Goal: Task Accomplishment & Management: Manage account settings

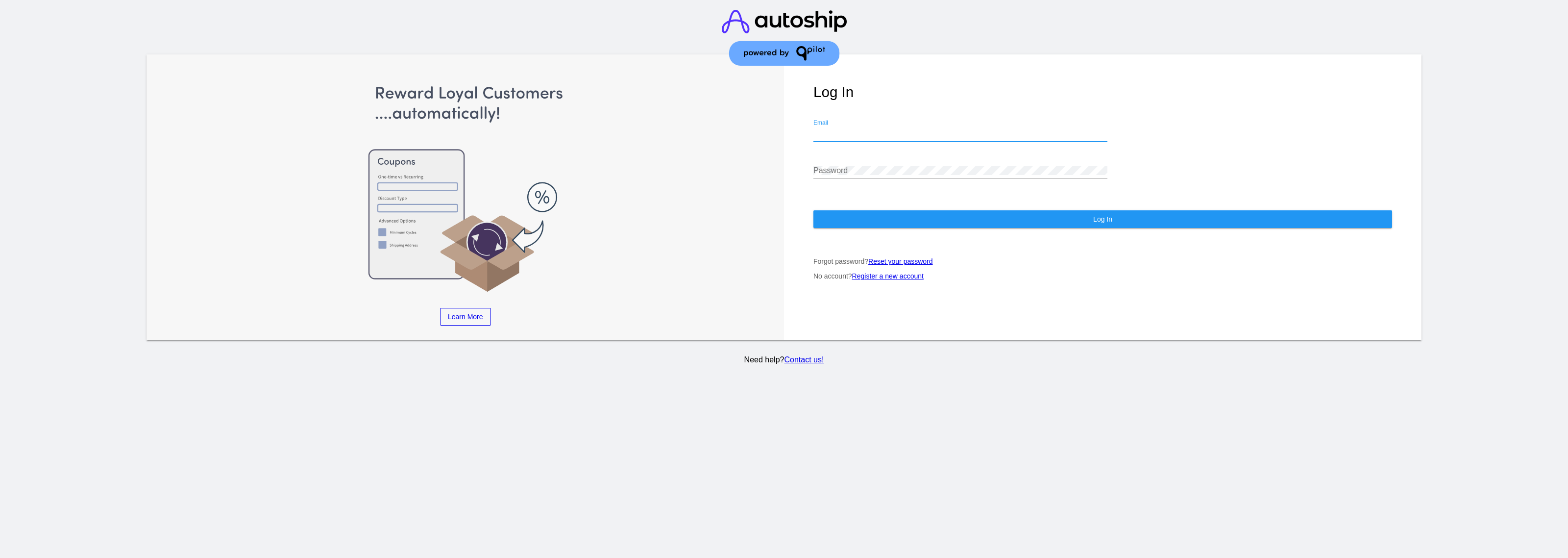
type input "[PERSON_NAME][EMAIL_ADDRESS][DOMAIN_NAME]"
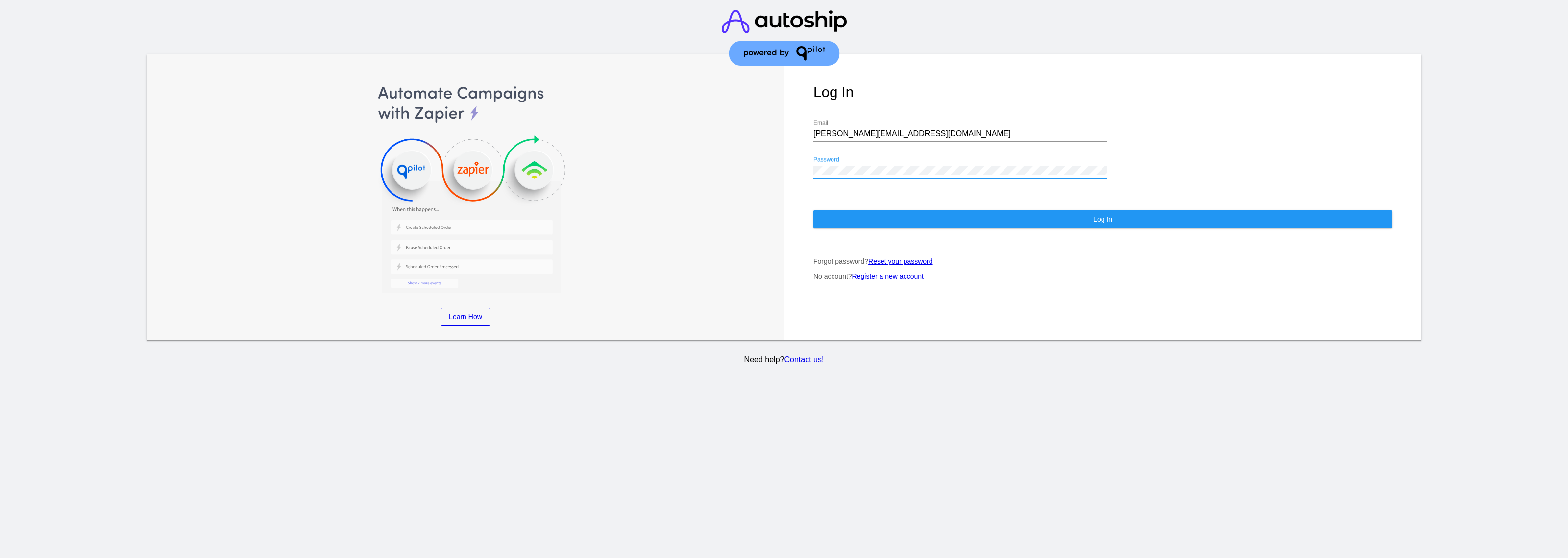
click at [909, 212] on button "Log In" at bounding box center [1103, 219] width 579 height 18
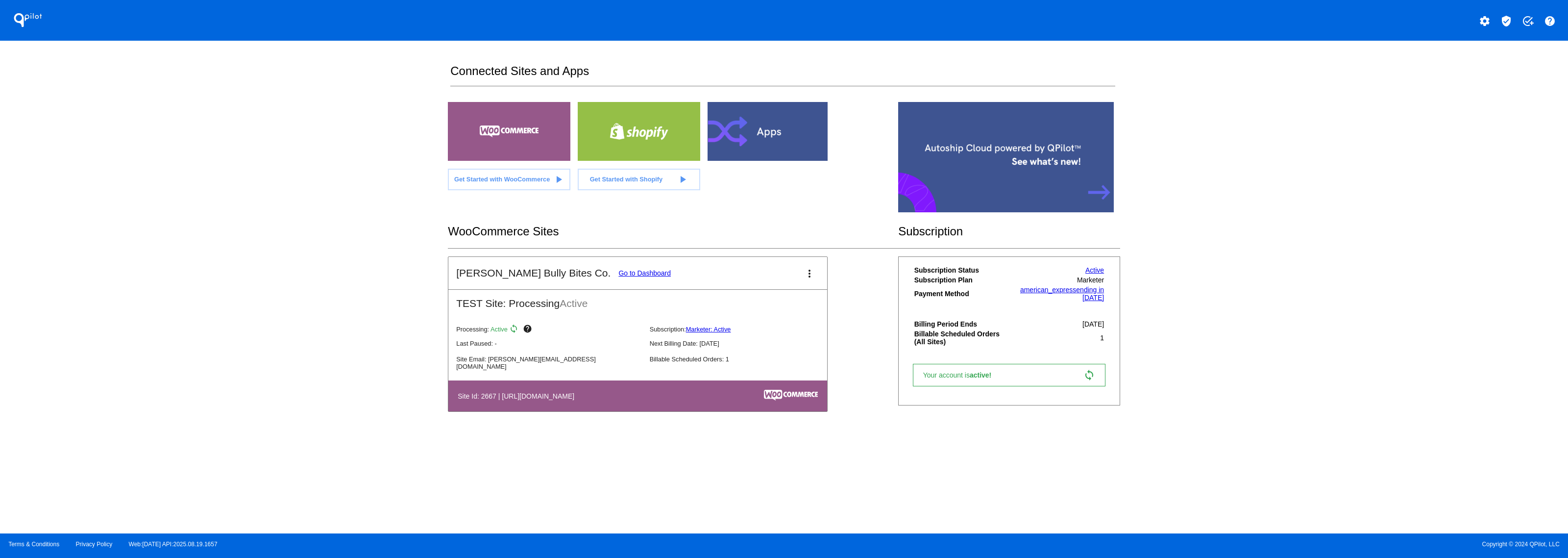
click at [619, 269] on link "Go to Dashboard" at bounding box center [645, 273] width 52 height 8
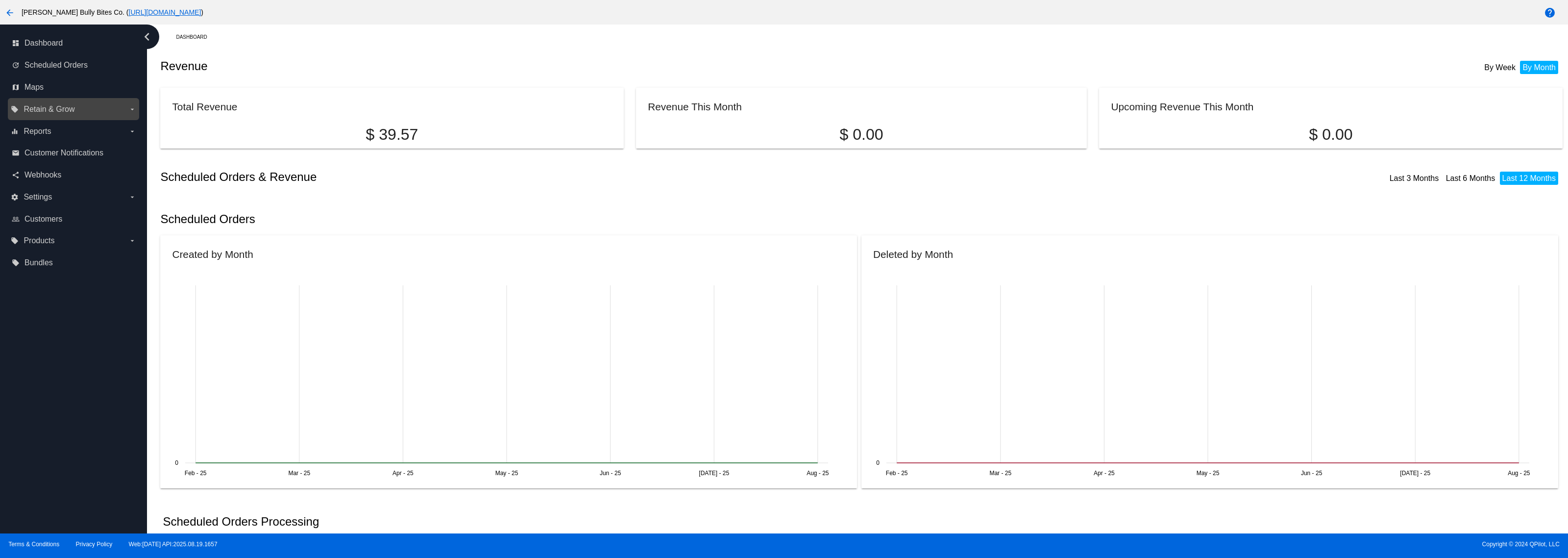
click at [128, 108] on label "local_offer Retain & Grow arrow_drop_down" at bounding box center [73, 109] width 125 height 16
click at [0, 0] on input "local_offer Retain & Grow arrow_drop_down" at bounding box center [0, 0] width 0 height 0
click at [128, 107] on label "local_offer Retain & Grow arrow_drop_down" at bounding box center [73, 109] width 125 height 16
click at [0, 0] on input "local_offer Retain & Grow arrow_drop_down" at bounding box center [0, 0] width 0 height 0
click at [136, 143] on div "email Customer Notifications" at bounding box center [74, 153] width 131 height 22
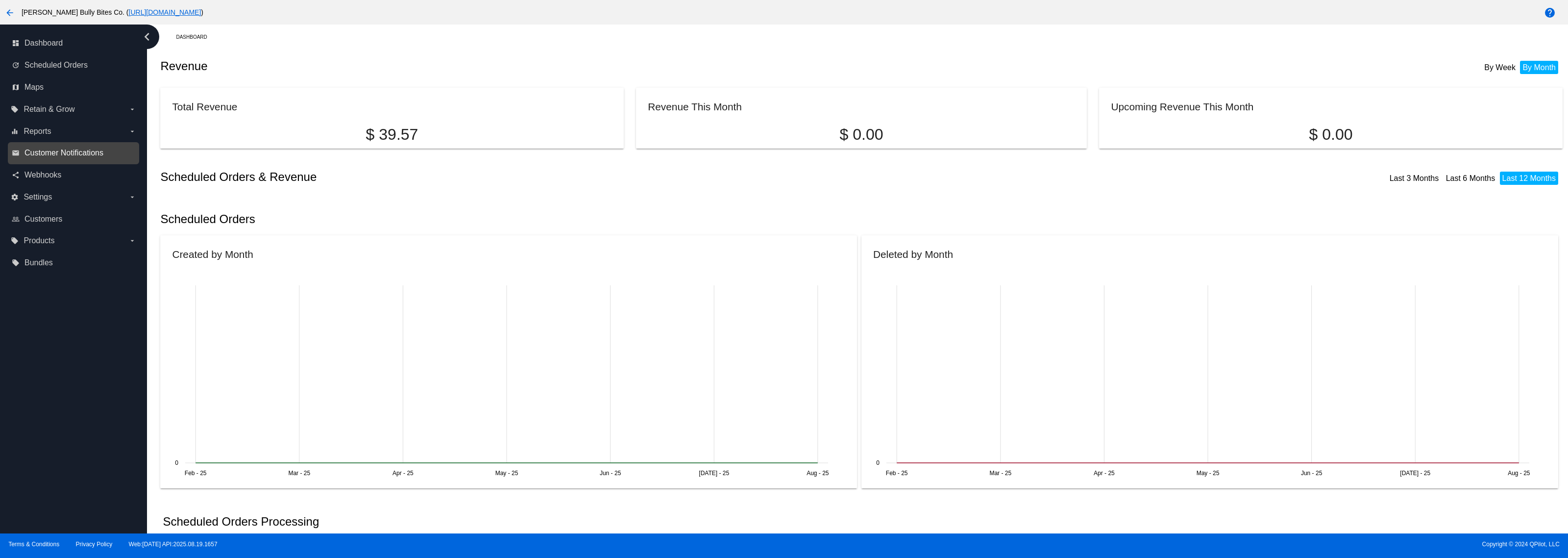
click at [82, 150] on span "Customer Notifications" at bounding box center [64, 153] width 79 height 9
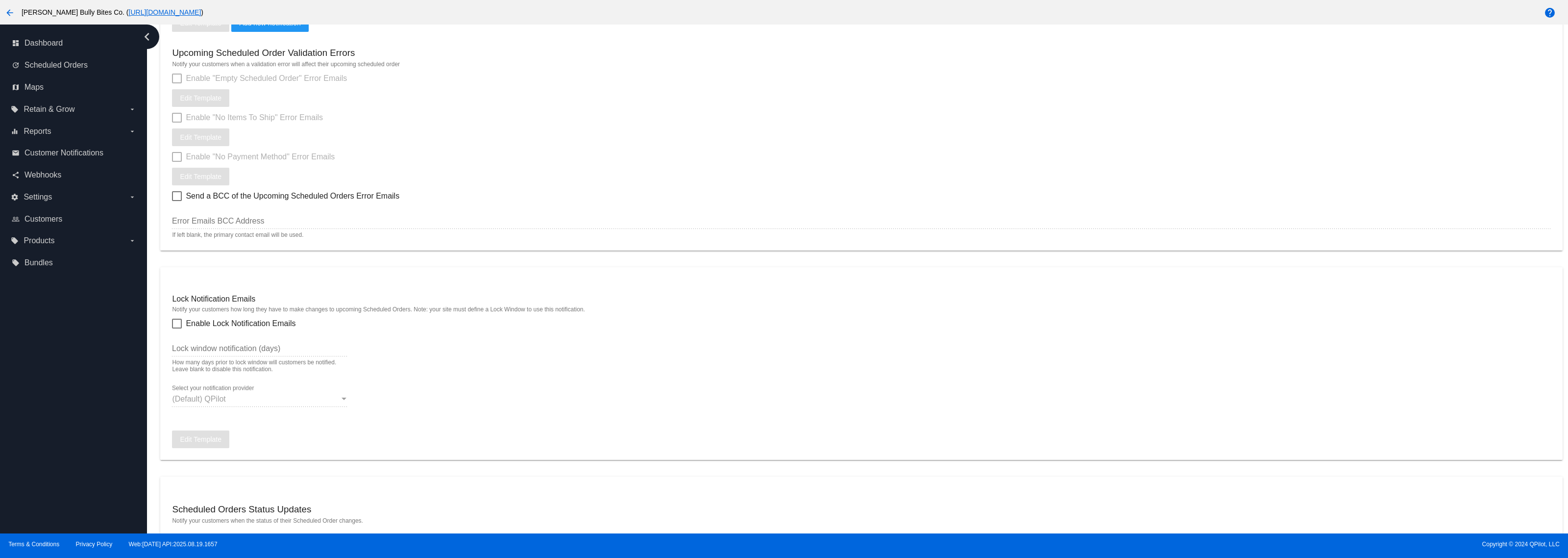
scroll to position [123, 0]
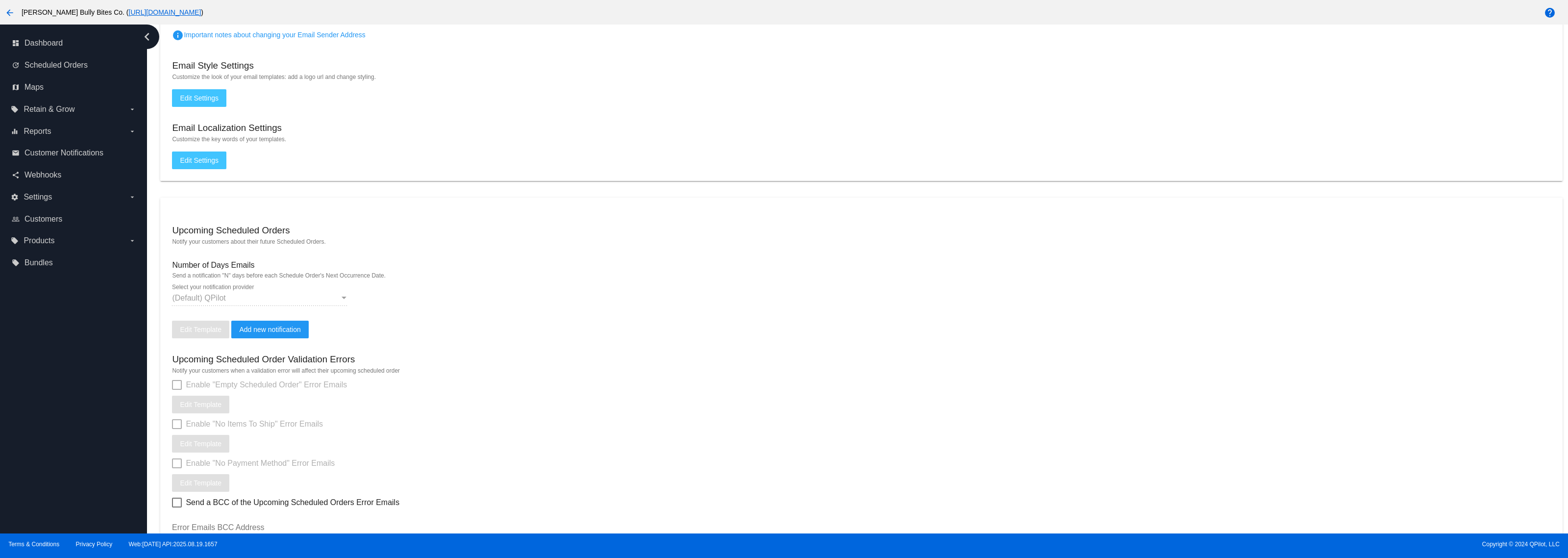
click at [173, 383] on div at bounding box center [177, 385] width 10 height 10
click at [222, 294] on span "(Default) QPilot" at bounding box center [199, 298] width 53 height 8
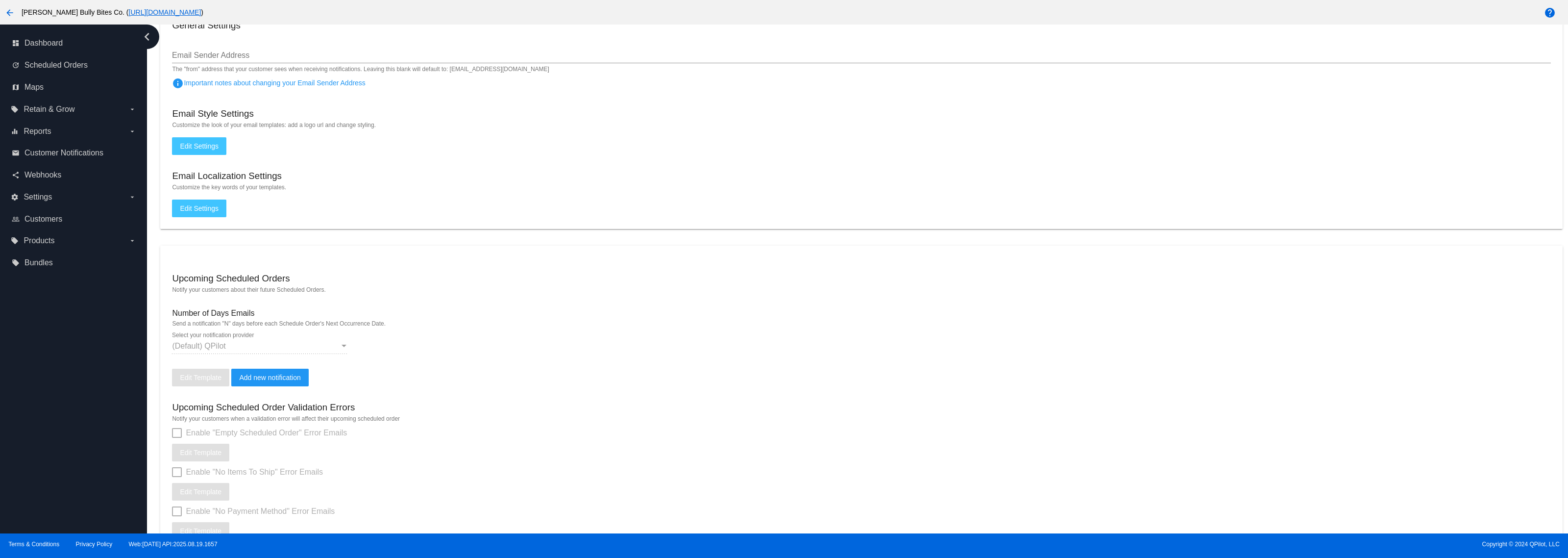
scroll to position [0, 0]
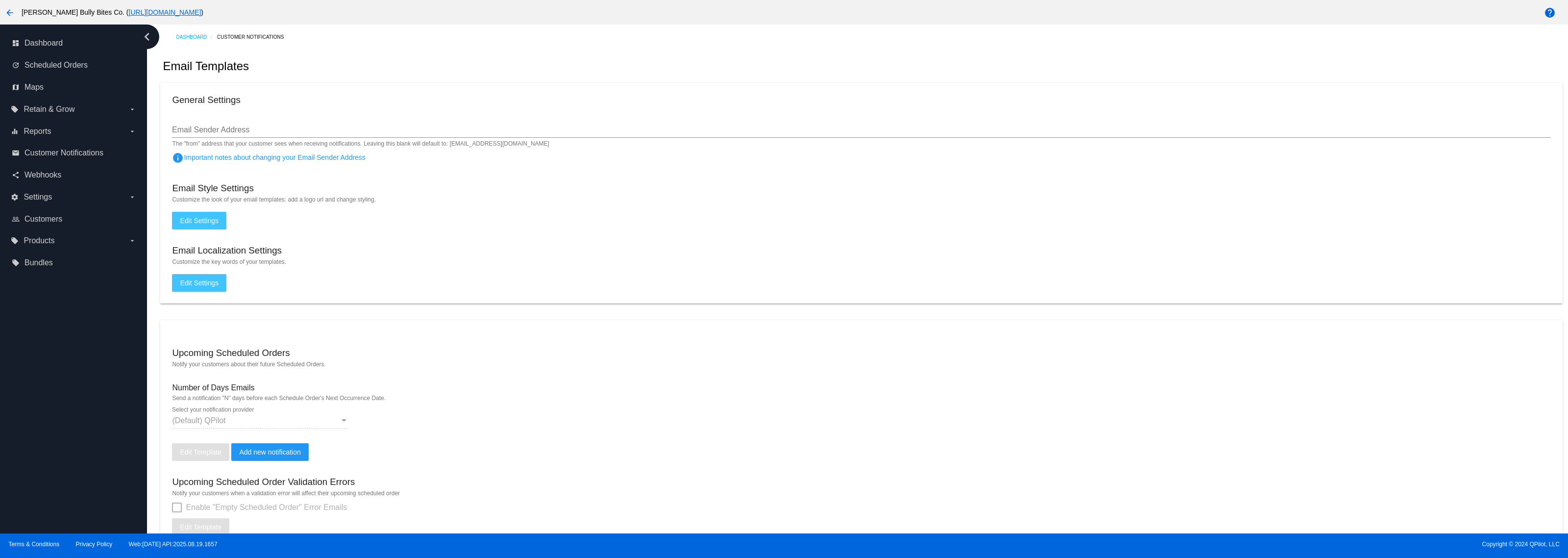
click at [241, 116] on div "Email Sender Address" at bounding box center [861, 126] width 1379 height 22
click at [243, 124] on div "Email Sender Address" at bounding box center [861, 126] width 1379 height 22
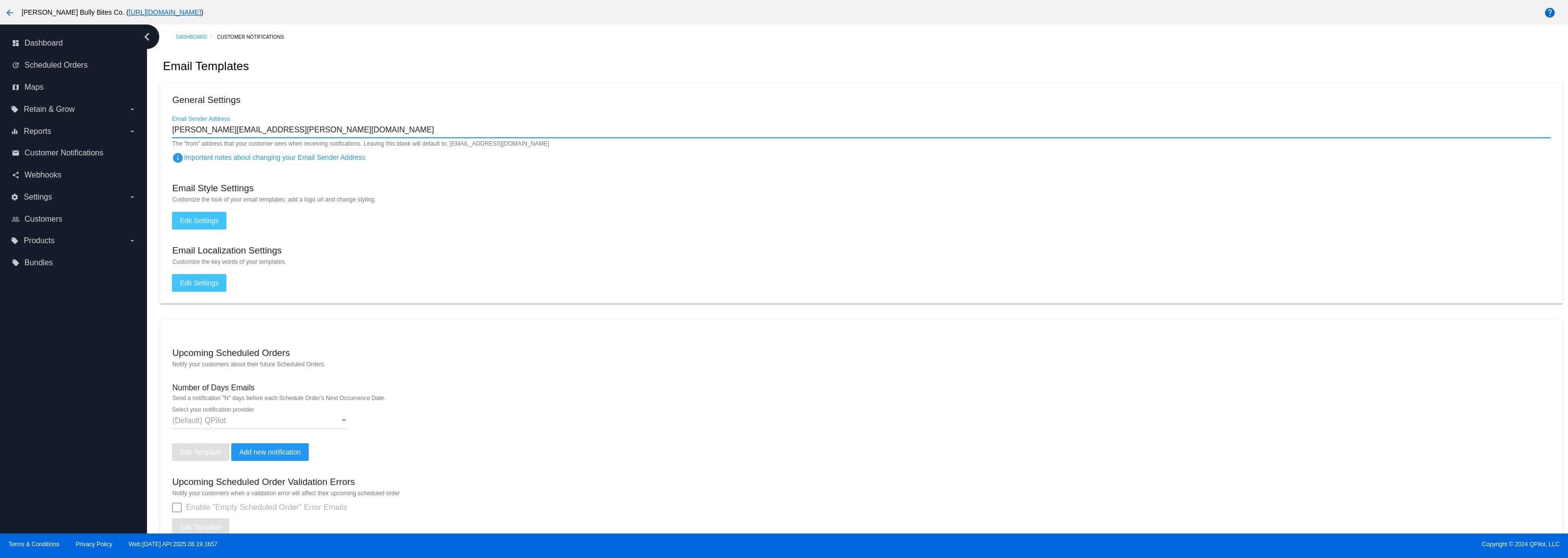
type input "[PERSON_NAME][EMAIL_ADDRESS][PERSON_NAME][DOMAIN_NAME]"
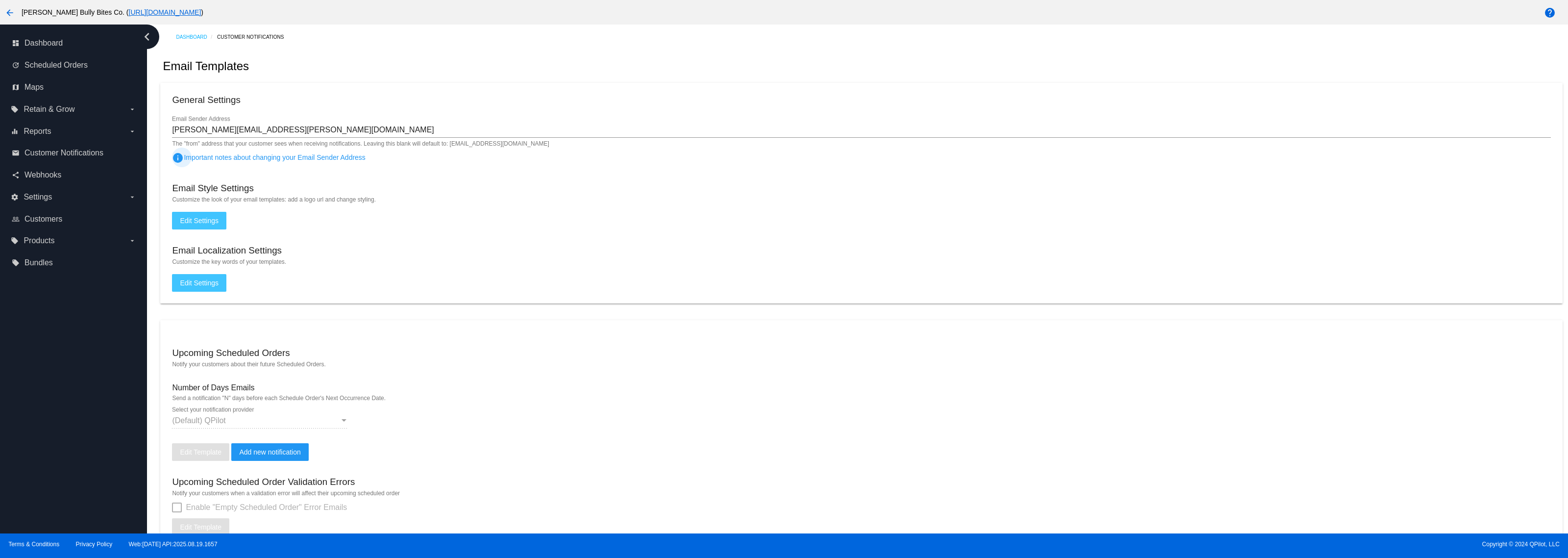
click at [602, 190] on div "Email Style Settings" at bounding box center [861, 189] width 1379 height 13
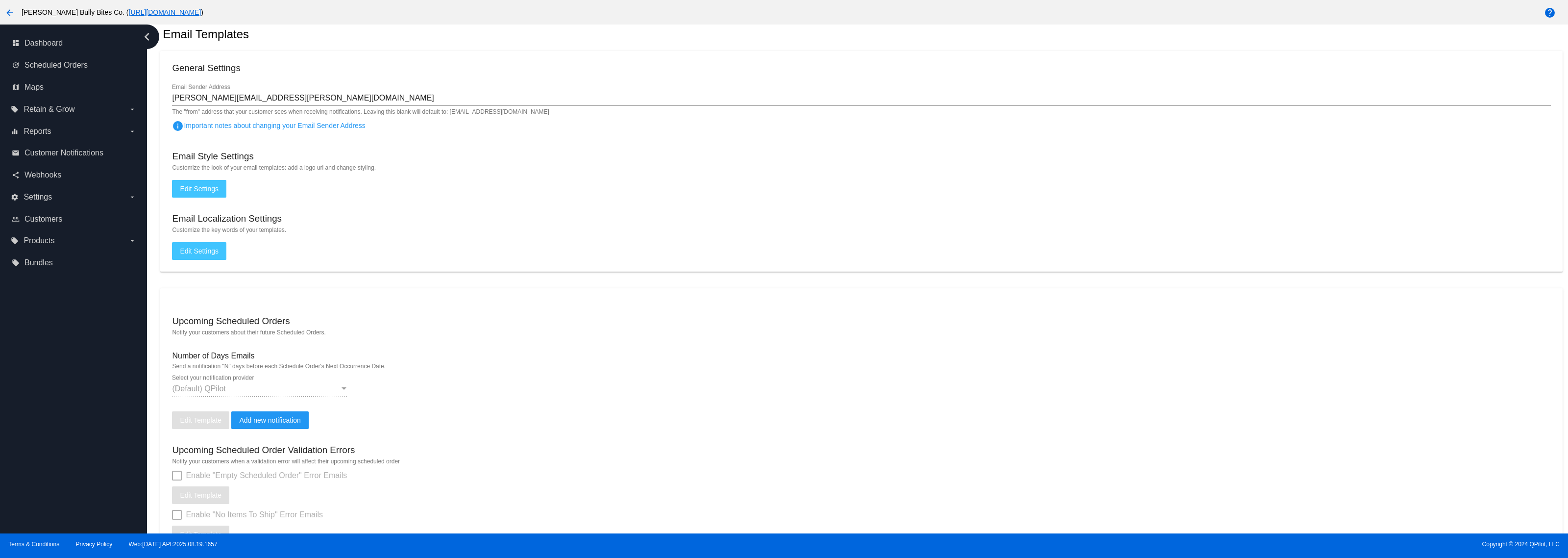
scroll to position [61, 0]
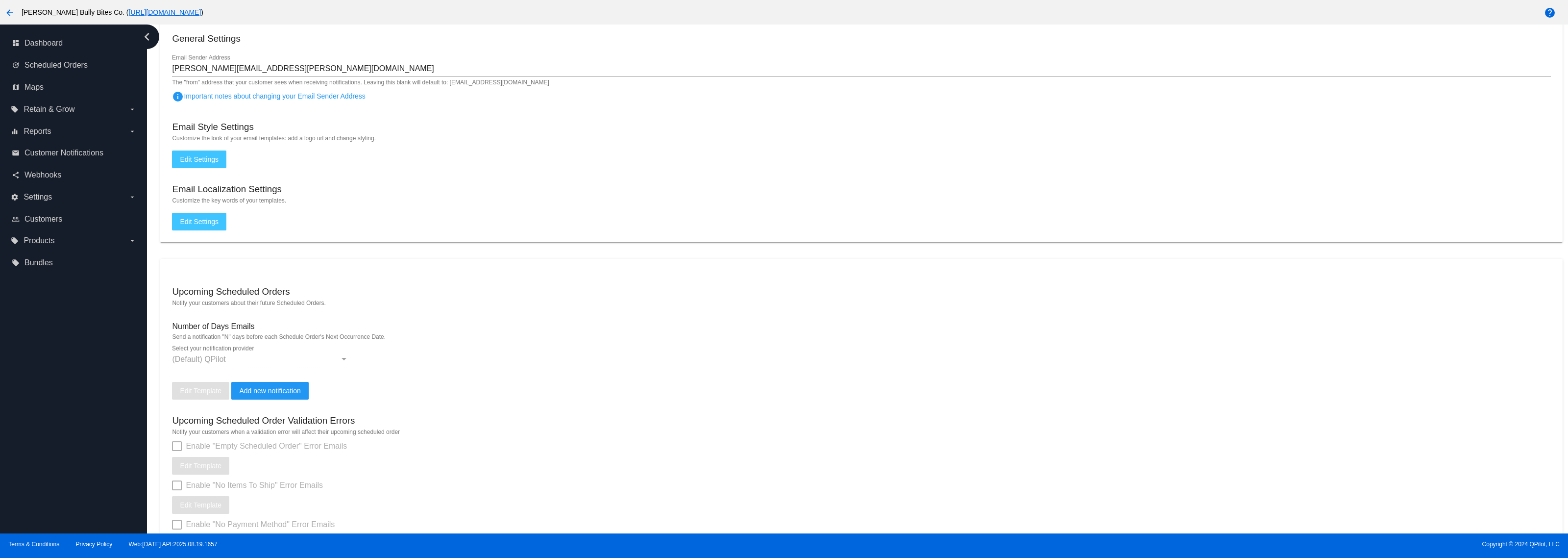
click at [257, 387] on span "Add new notification" at bounding box center [269, 390] width 61 height 8
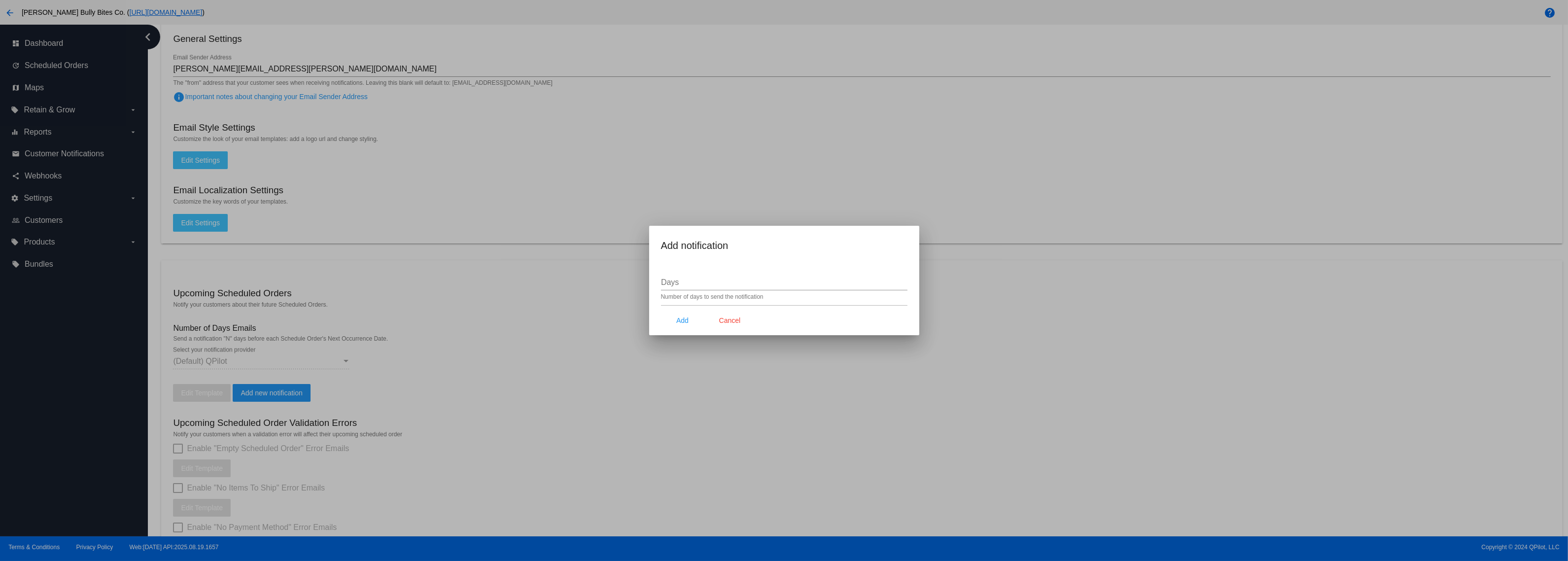
click at [705, 282] on input "Days" at bounding box center [784, 282] width 246 height 9
type input "1"
click at [682, 315] on button "Add" at bounding box center [682, 321] width 44 height 18
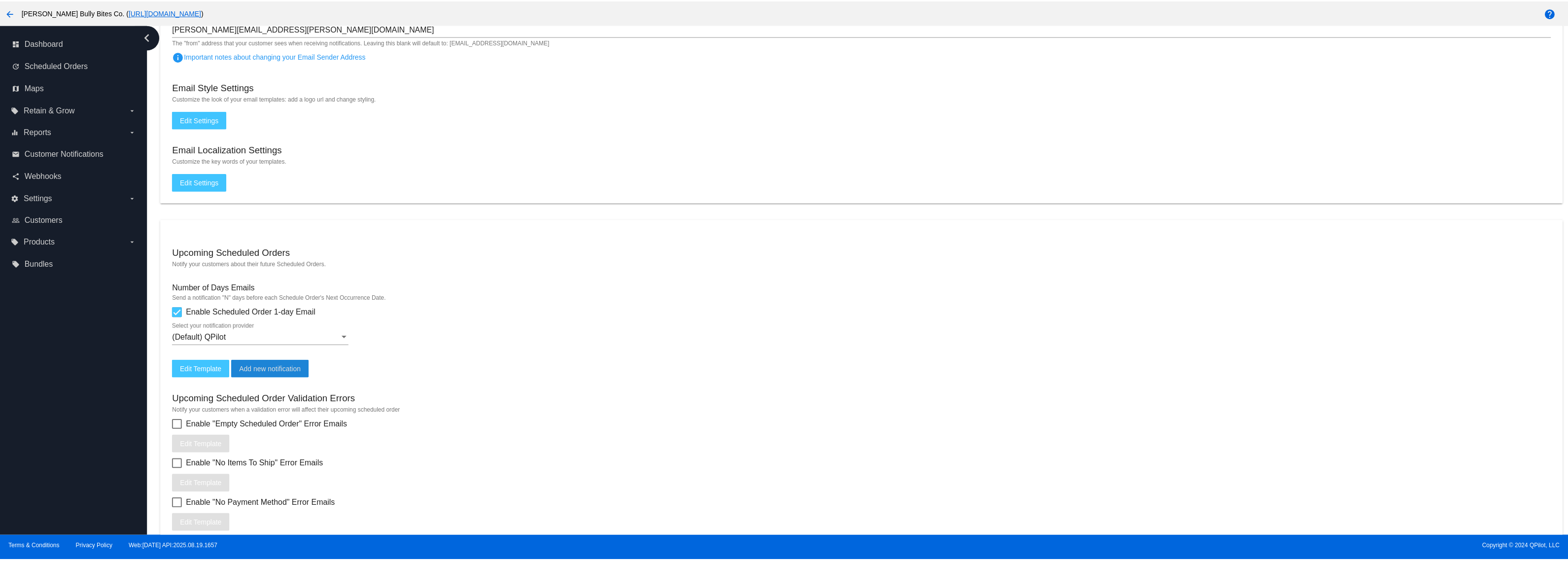
scroll to position [123, 0]
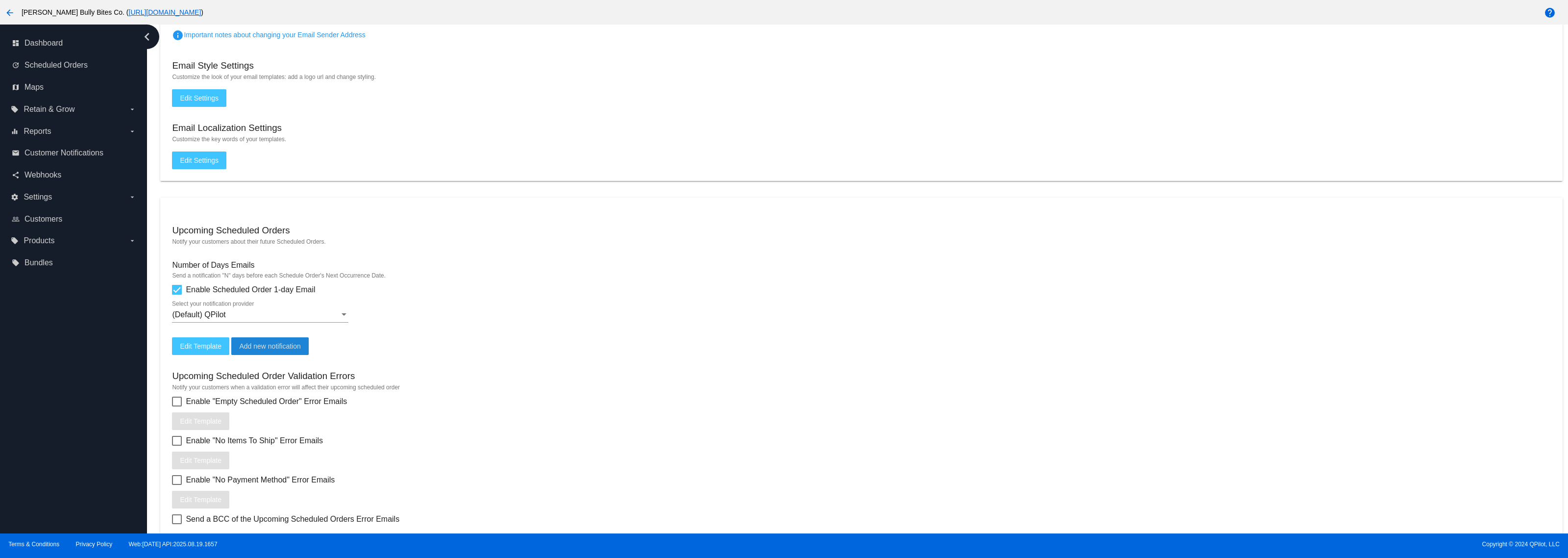
click at [200, 342] on span "Edit Template" at bounding box center [201, 346] width 42 height 8
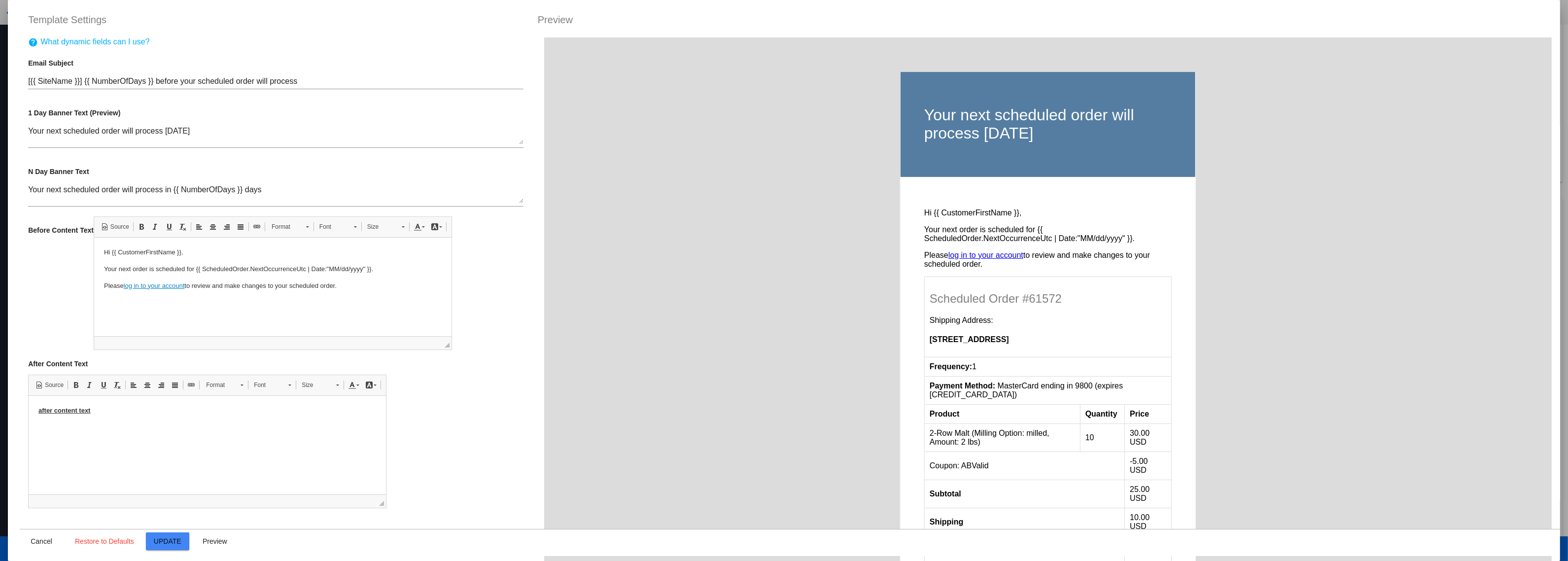
scroll to position [0, 0]
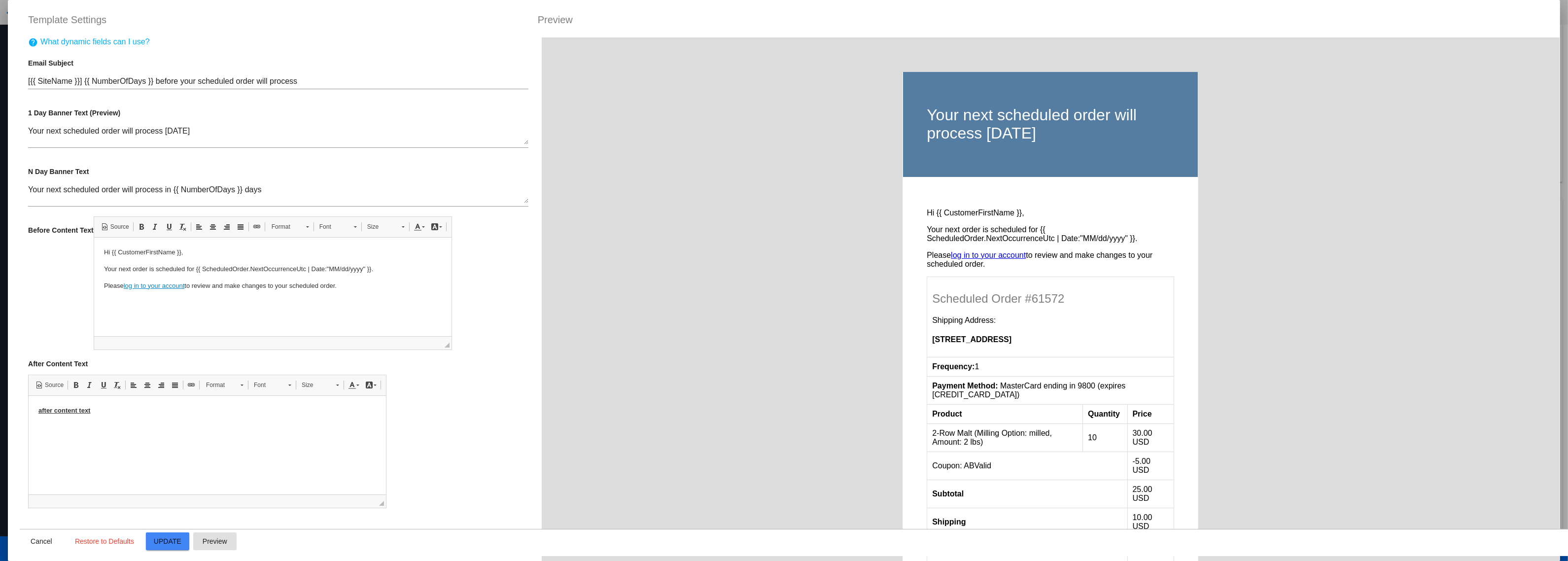
click at [217, 548] on button "Preview" at bounding box center [214, 541] width 44 height 18
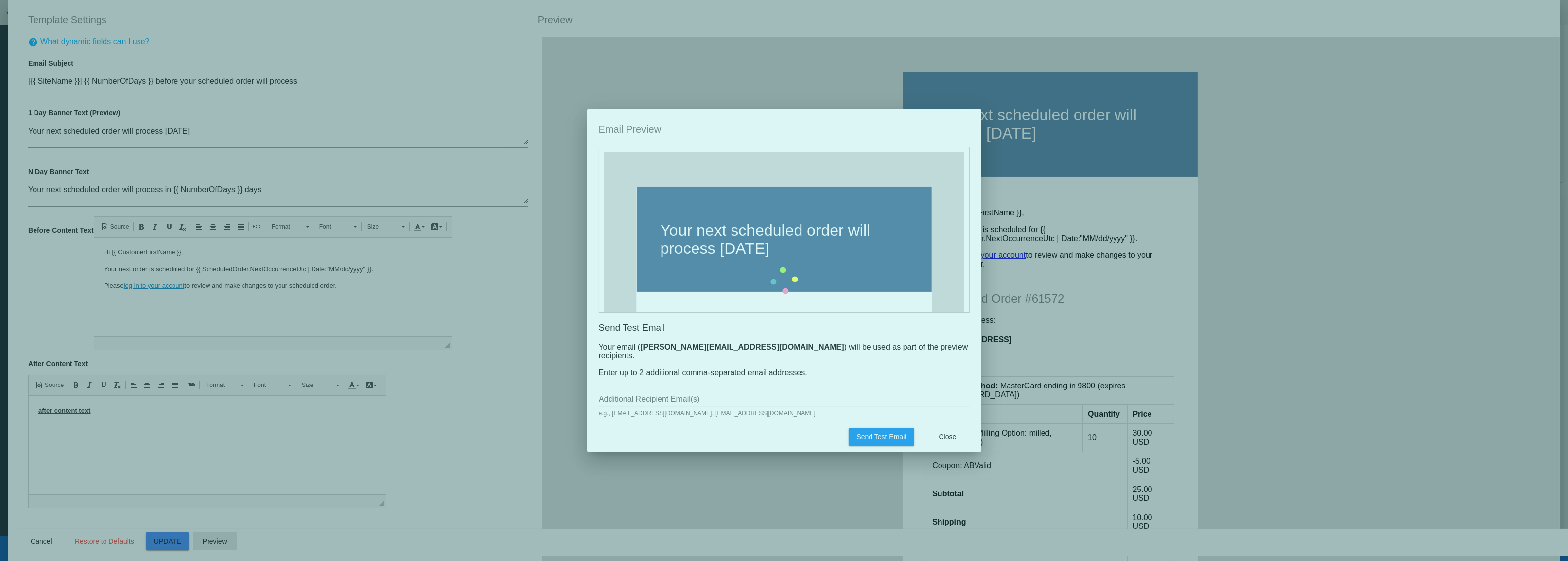
scroll to position [141, 0]
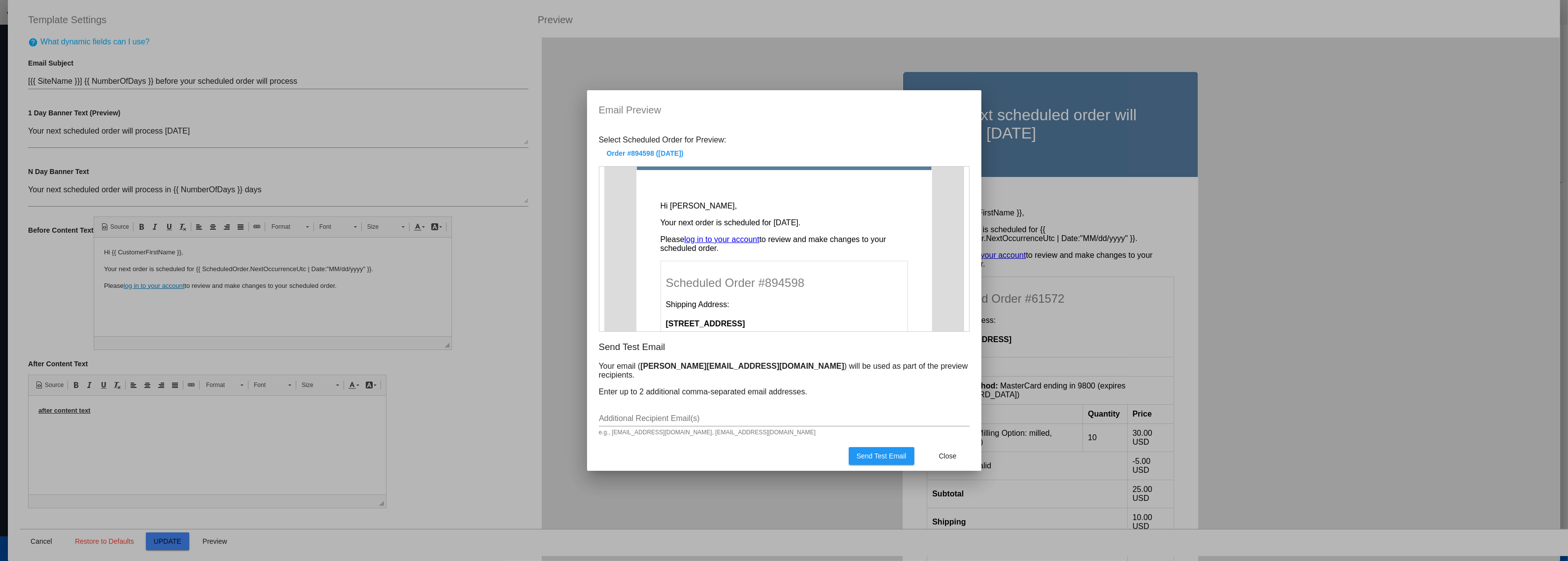
click at [690, 414] on input "Additional Recipient Email(s)" at bounding box center [784, 419] width 371 height 9
click at [715, 373] on p "Your email ( [PERSON_NAME][EMAIL_ADDRESS][DOMAIN_NAME] ) will be used as part o…" at bounding box center [784, 371] width 371 height 18
drag, startPoint x: 713, startPoint y: 372, endPoint x: 639, endPoint y: 373, distance: 74.0
click at [640, 371] on b "[PERSON_NAME][EMAIL_ADDRESS][DOMAIN_NAME]" at bounding box center [742, 365] width 204 height 8
copy b "[PERSON_NAME][EMAIL_ADDRESS][DOMAIN_NAME]"
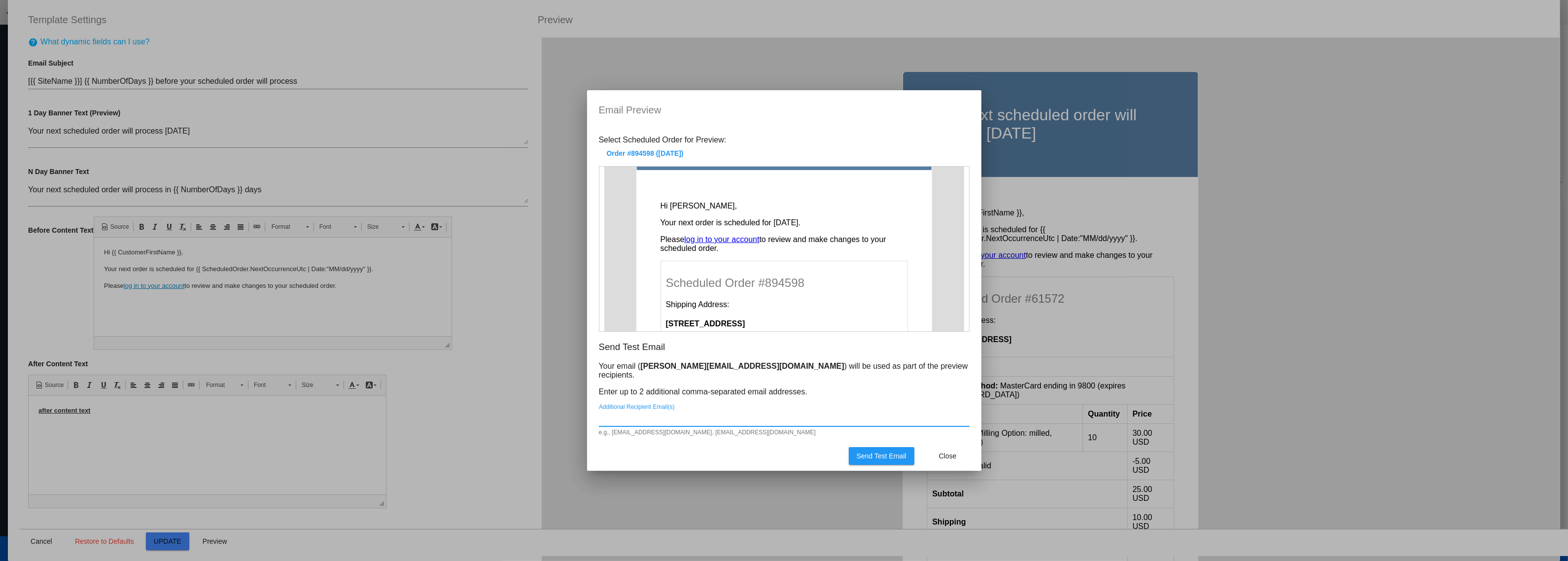
click at [657, 414] on input "Additional Recipient Email(s)" at bounding box center [784, 419] width 371 height 9
paste input "[PERSON_NAME][EMAIL_ADDRESS][DOMAIN_NAME]"
type input "[PERSON_NAME][EMAIL_ADDRESS][DOMAIN_NAME]"
click at [855, 448] on button "Send Test Email" at bounding box center [880, 456] width 65 height 18
